Goal: Entertainment & Leisure: Browse casually

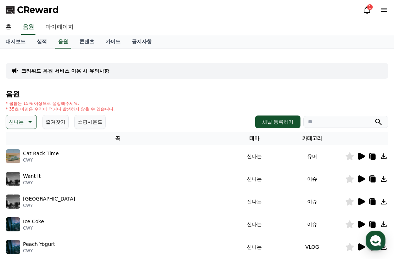
click at [24, 129] on button "신나는" at bounding box center [21, 122] width 31 height 14
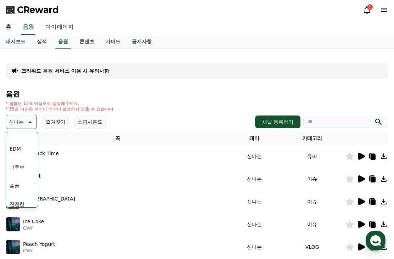
scroll to position [281, 0]
click at [21, 143] on button "잔잔한" at bounding box center [17, 136] width 21 height 16
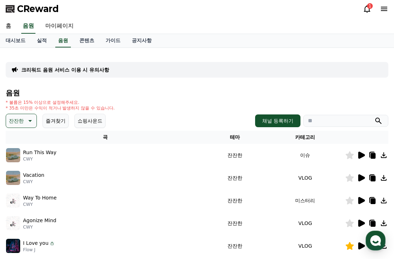
click at [365, 159] on icon at bounding box center [361, 155] width 9 height 9
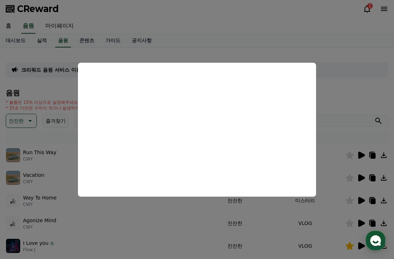
click at [198, 210] on button "close modal" at bounding box center [197, 129] width 394 height 259
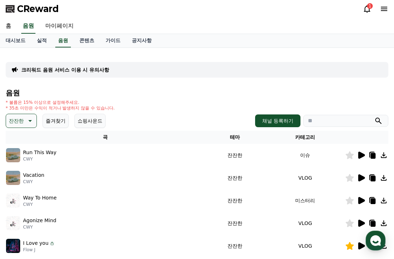
click at [359, 181] on icon at bounding box center [361, 177] width 7 height 7
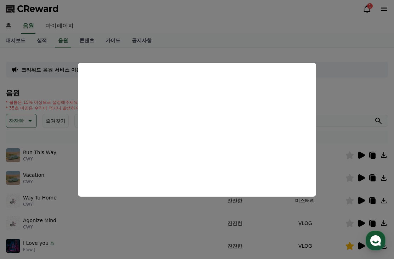
click at [182, 228] on button "close modal" at bounding box center [197, 129] width 394 height 259
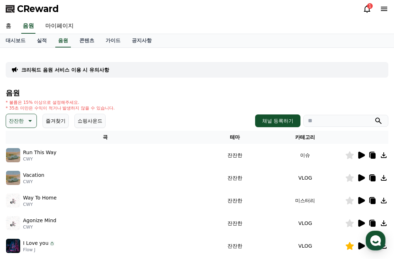
click at [19, 117] on p "잔잔한" at bounding box center [16, 121] width 15 height 10
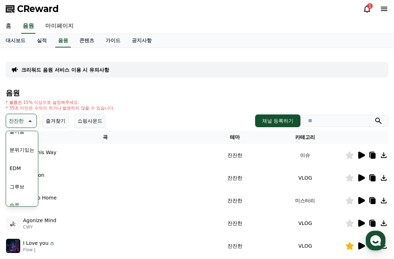
scroll to position [201, 0]
click at [17, 197] on button "슬픈" at bounding box center [15, 197] width 16 height 16
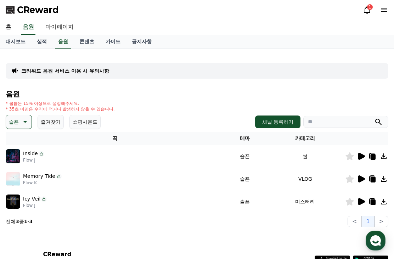
click at [360, 178] on icon at bounding box center [361, 178] width 7 height 7
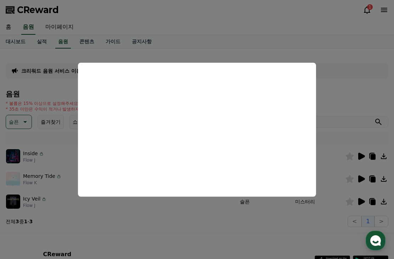
click at [223, 226] on button "close modal" at bounding box center [197, 129] width 394 height 259
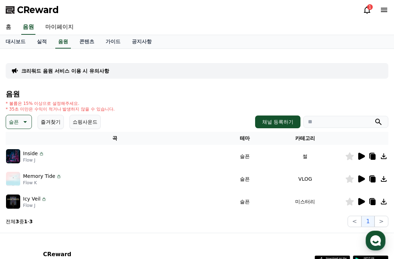
click at [371, 179] on icon at bounding box center [373, 180] width 5 height 6
